Goal: Task Accomplishment & Management: Manage account settings

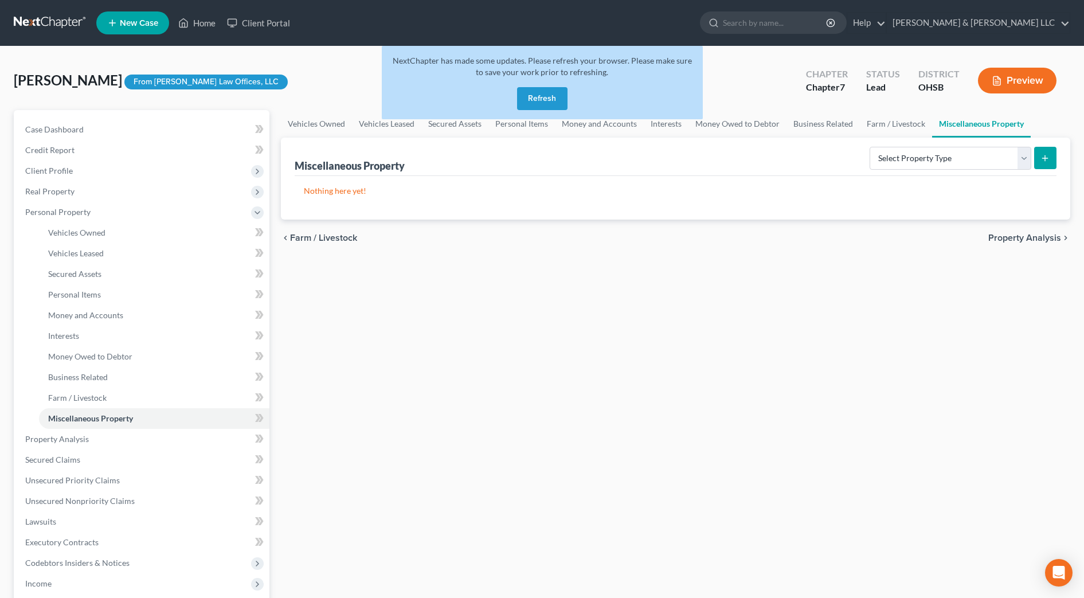
click at [526, 92] on button "Refresh" at bounding box center [542, 98] width 50 height 23
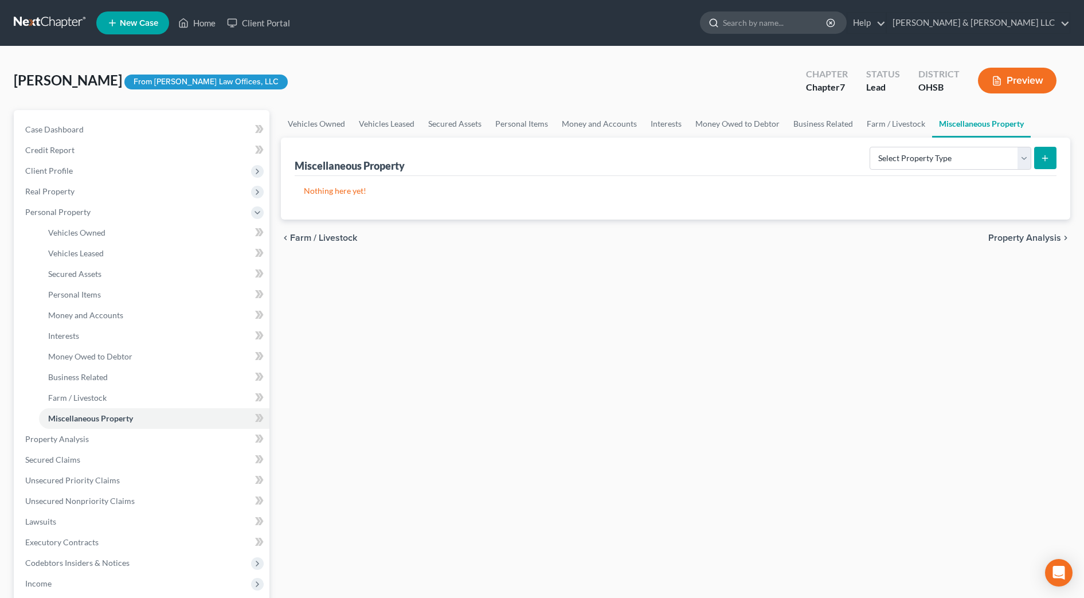
click at [828, 25] on input "search" at bounding box center [775, 22] width 105 height 21
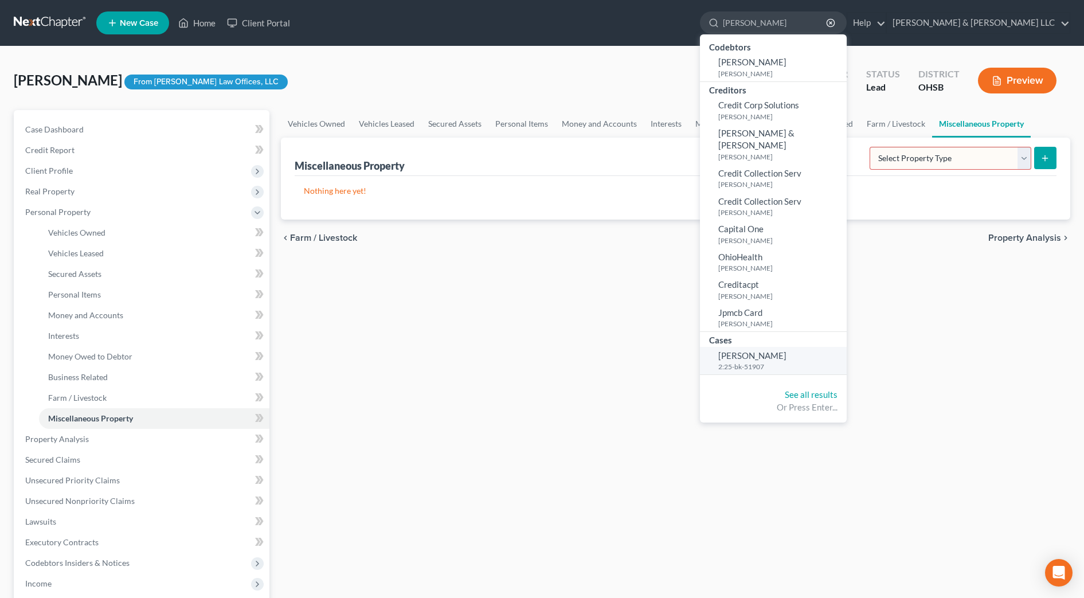
type input "cornette"
click at [790, 362] on small "2:25-bk-51907" at bounding box center [781, 367] width 126 height 10
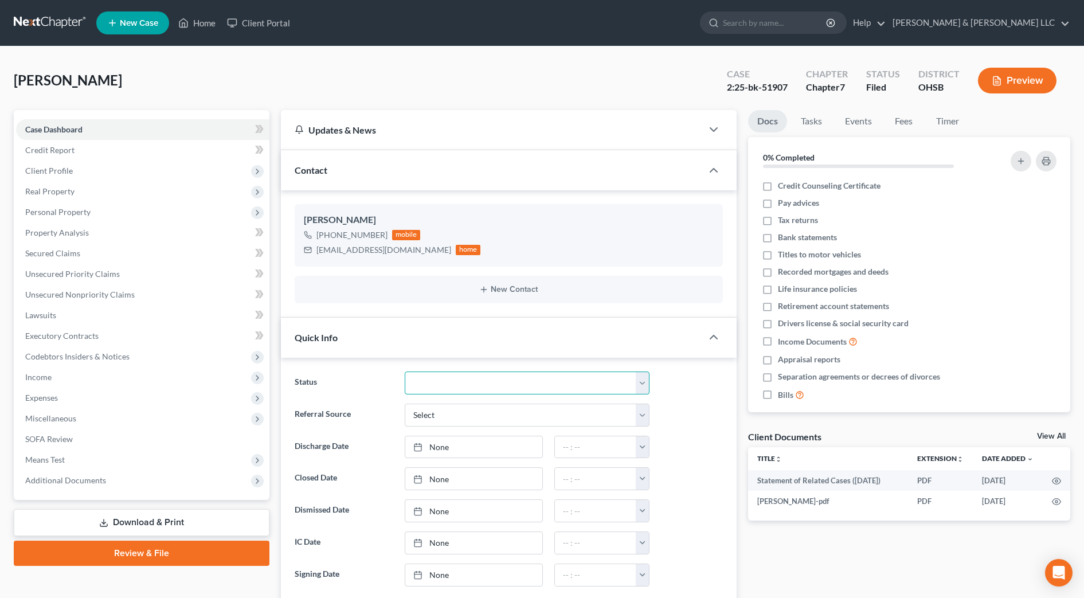
click at [439, 385] on select "Closed Discharged Dismissed Filed In Progress Lead Lost Lead Ready to File Reta…" at bounding box center [527, 382] width 245 height 23
select select "1"
click at [405, 371] on select "Closed Discharged Dismissed Filed In Progress Lead Lost Lead Ready to File Reta…" at bounding box center [527, 382] width 245 height 23
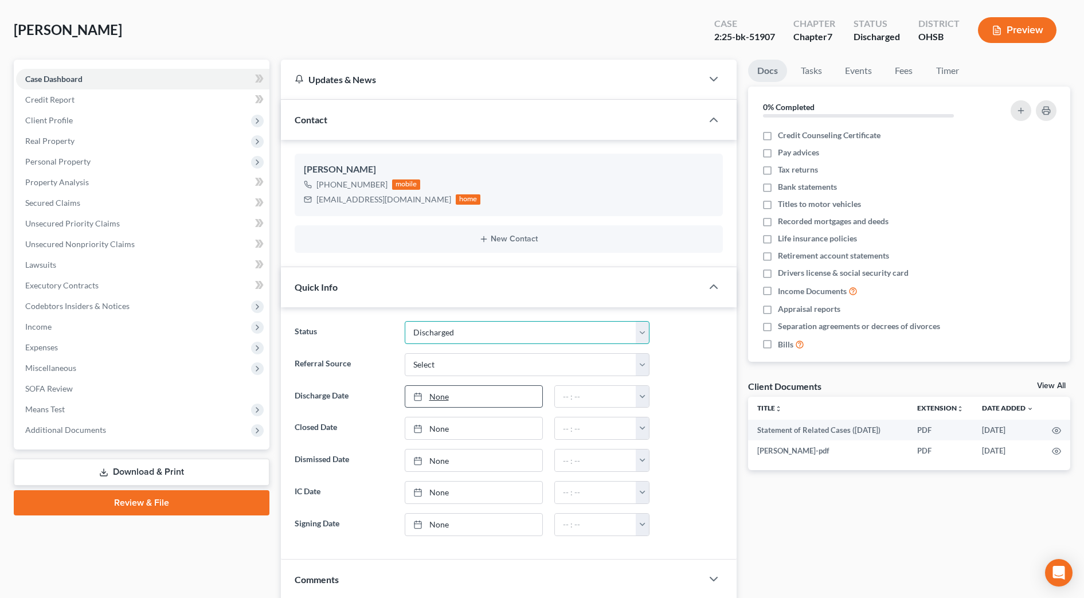
scroll to position [72, 0]
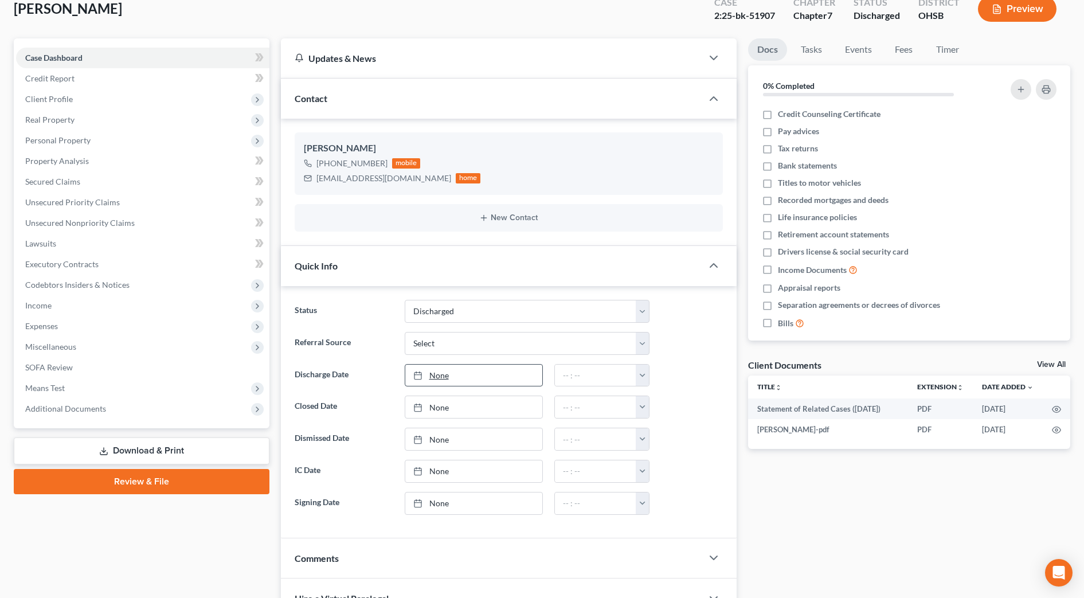
click at [450, 377] on link "None" at bounding box center [473, 376] width 137 height 22
type input "8/20/2025"
click at [643, 377] on button "button" at bounding box center [642, 376] width 13 height 22
click at [648, 406] on link "12:00am" at bounding box center [668, 400] width 64 height 19
type input "12:00am"
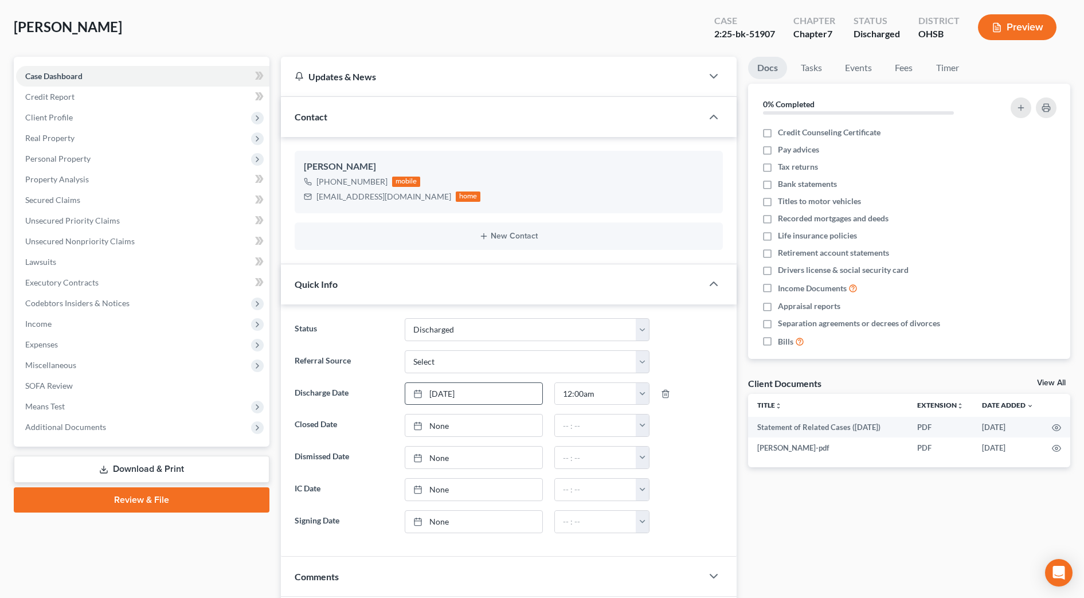
scroll to position [0, 0]
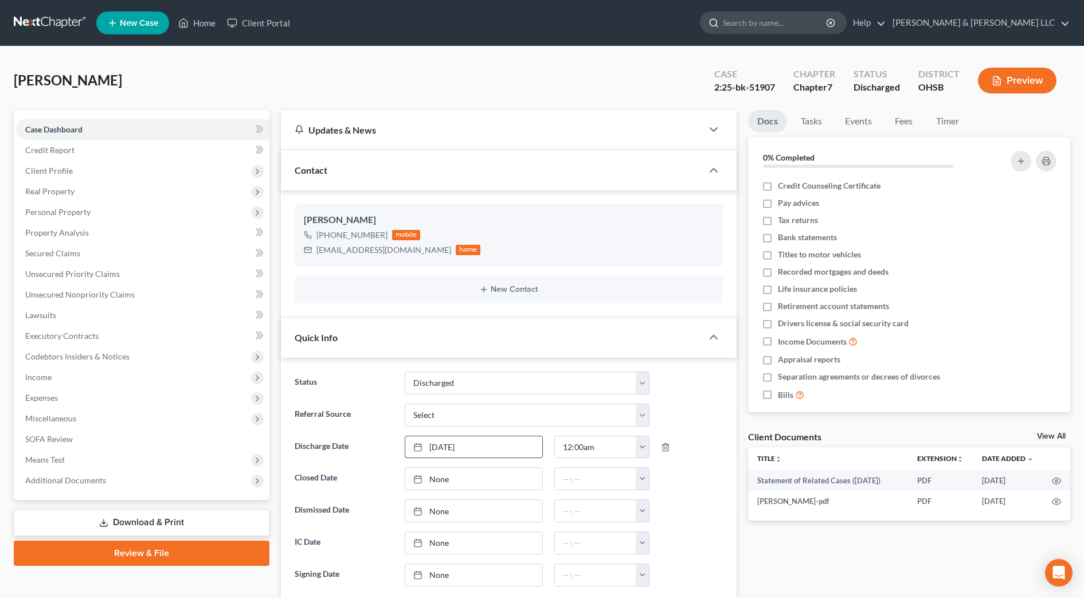
click at [807, 24] on input "search" at bounding box center [775, 22] width 105 height 21
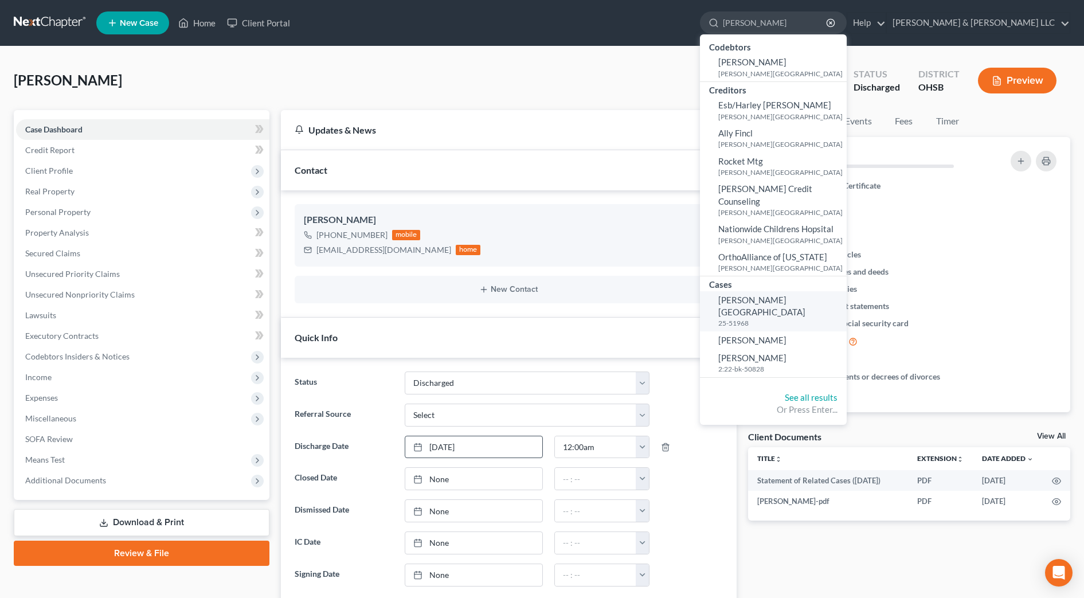
type input "nelson"
click at [835, 318] on small "25-51968" at bounding box center [781, 323] width 126 height 10
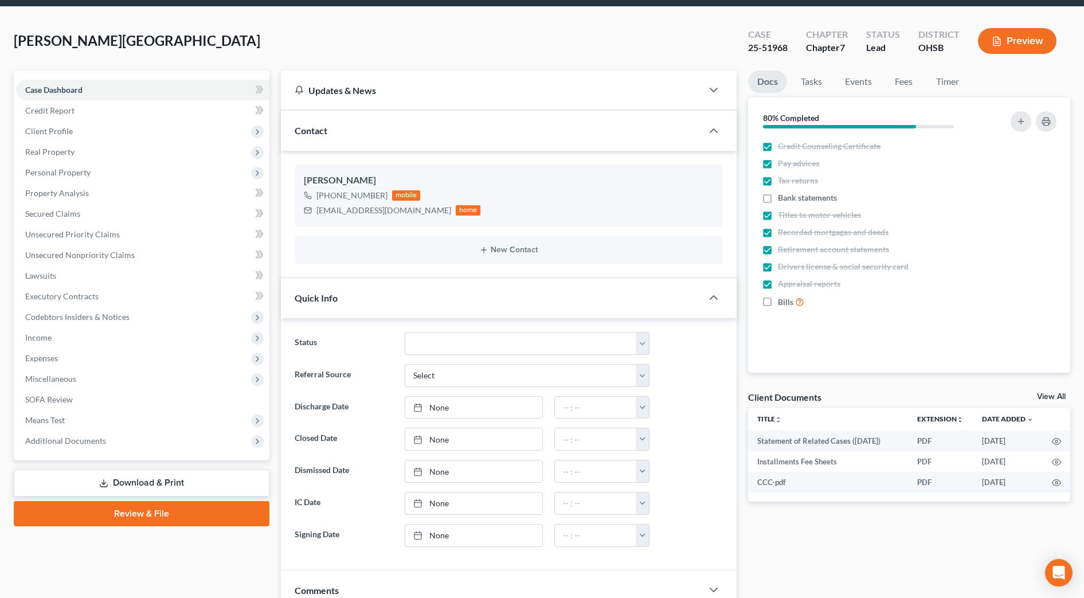
scroll to position [72, 0]
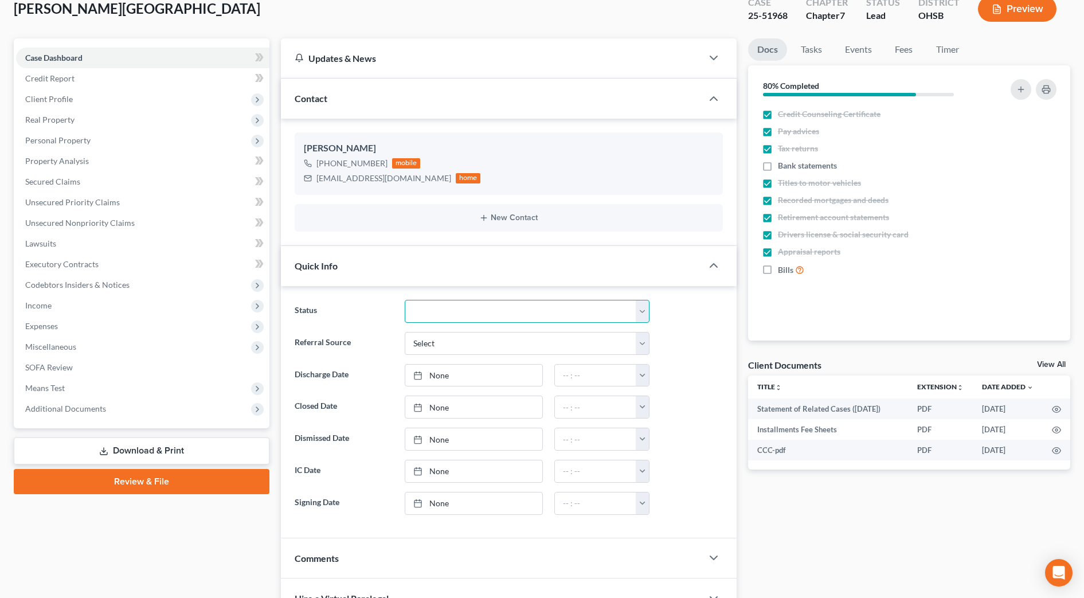
click at [464, 314] on select "Closed Discharged Dismissed Filed In Progress Lead Lost Lead Ready to File Reta…" at bounding box center [527, 311] width 245 height 23
select select "1"
click at [405, 300] on select "Closed Discharged Dismissed Filed In Progress Lead Lost Lead Ready to File Reta…" at bounding box center [527, 311] width 245 height 23
click at [473, 372] on link "None" at bounding box center [473, 376] width 137 height 22
type input "8/20/2025"
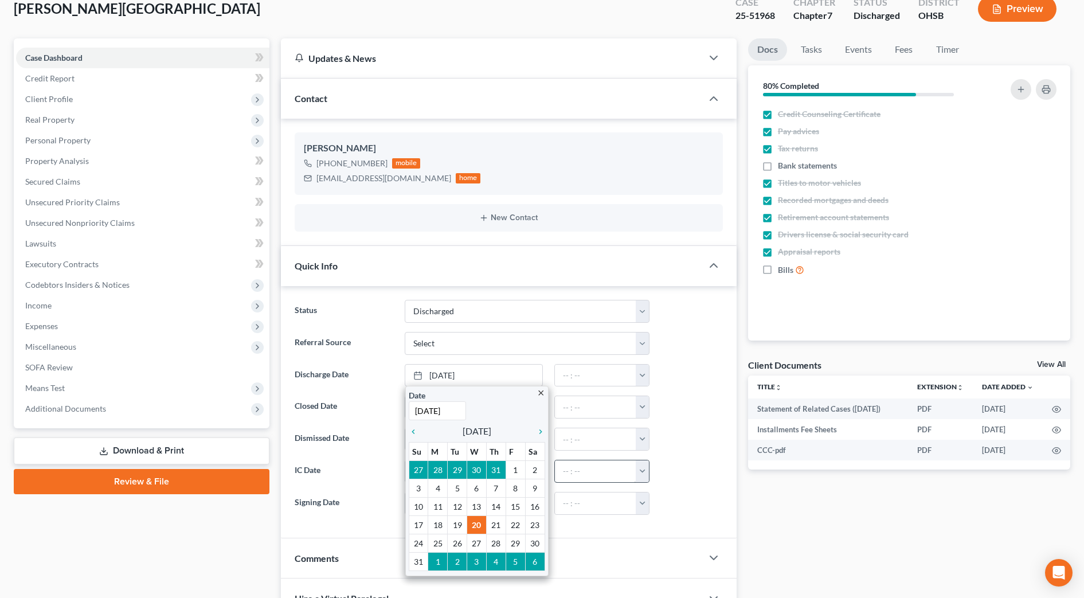
drag, startPoint x: 465, startPoint y: 520, endPoint x: 566, endPoint y: 477, distance: 109.1
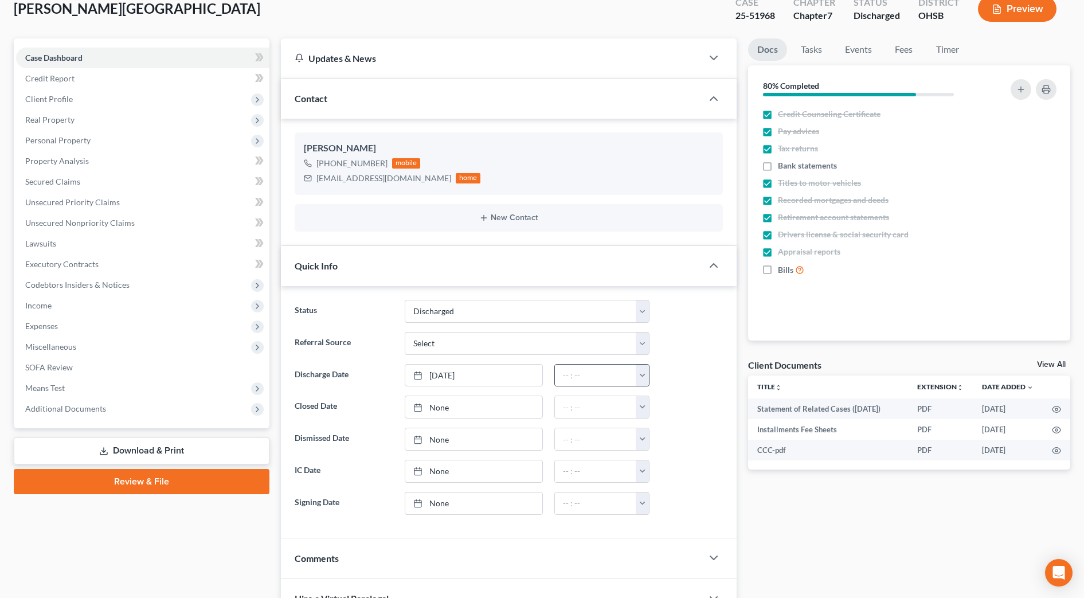
click at [637, 377] on button "button" at bounding box center [642, 376] width 13 height 22
click at [651, 401] on link "12:00am" at bounding box center [668, 400] width 64 height 19
type input "12:00am"
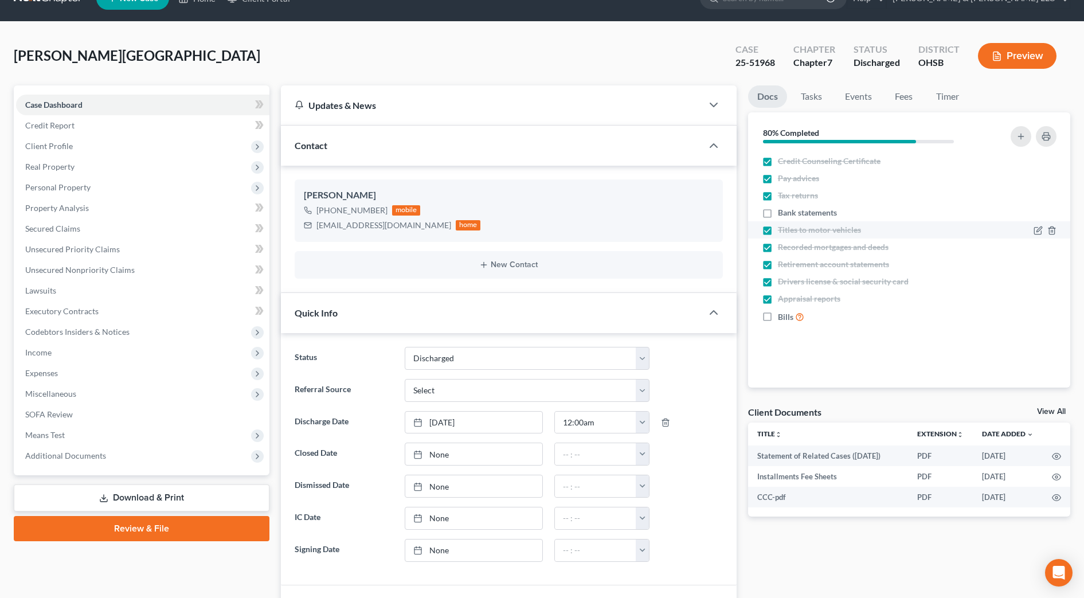
scroll to position [0, 0]
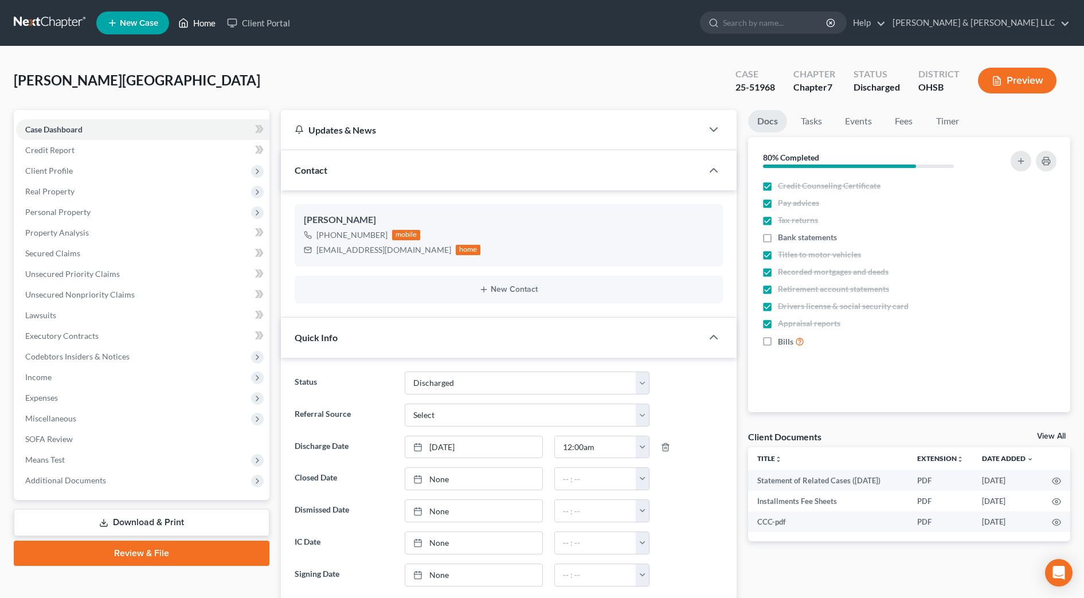
click at [205, 28] on link "Home" at bounding box center [197, 23] width 49 height 21
